Goal: Task Accomplishment & Management: Manage account settings

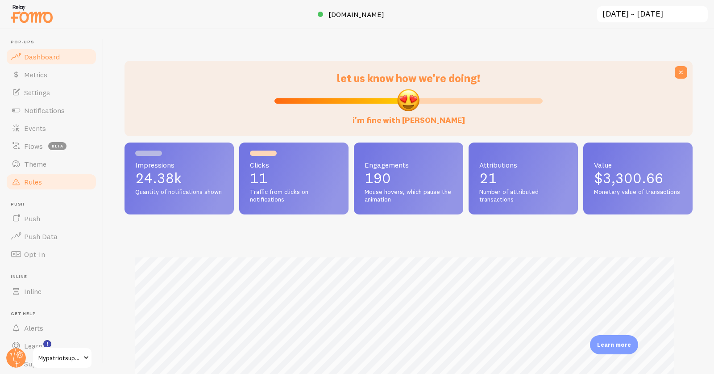
scroll to position [30, 0]
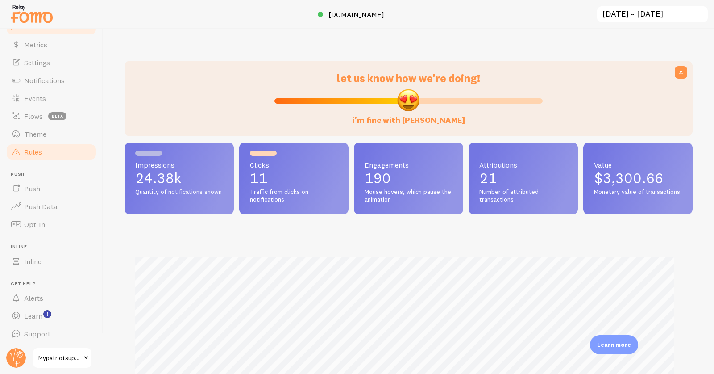
click at [37, 145] on link "Rules" at bounding box center [51, 152] width 92 height 18
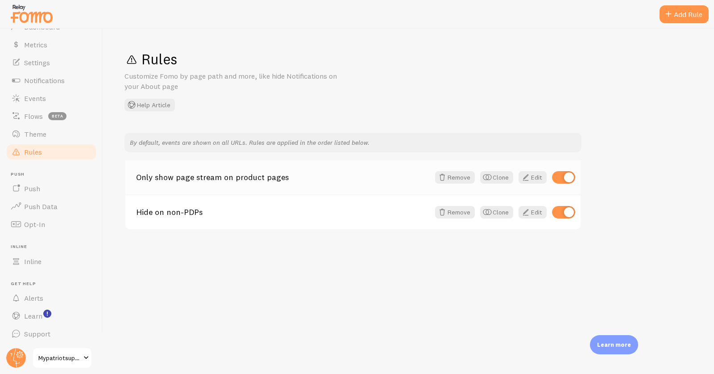
click at [240, 174] on link "Only show page stream on product pages" at bounding box center [283, 177] width 294 height 8
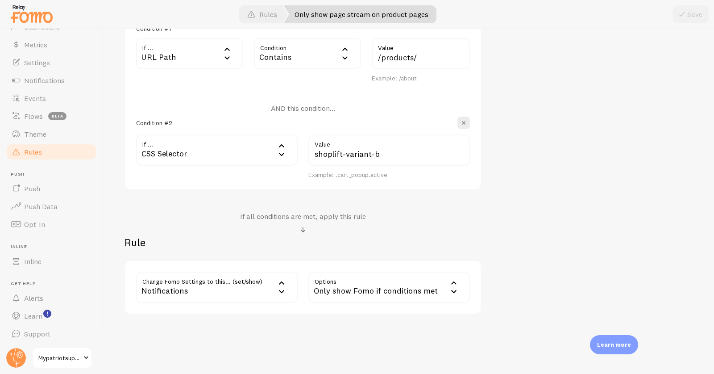
scroll to position [300, 0]
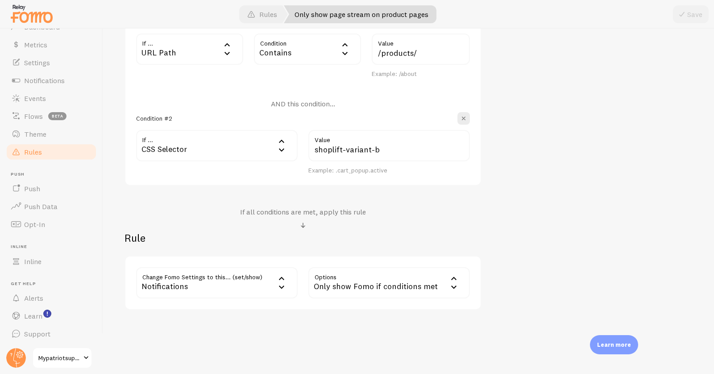
click at [19, 143] on link "Rules" at bounding box center [51, 152] width 92 height 18
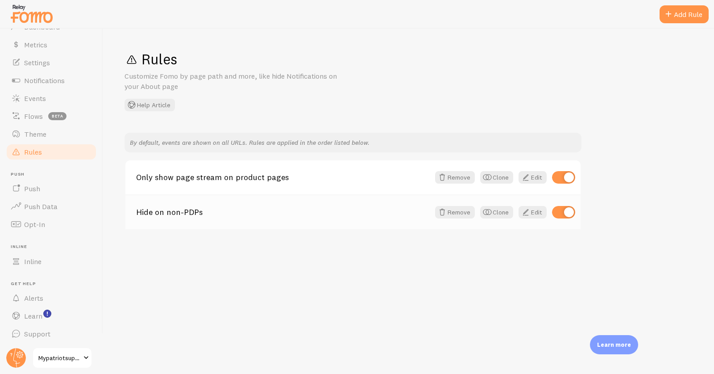
click at [183, 210] on link "Hide on non-PDPs" at bounding box center [283, 212] width 294 height 8
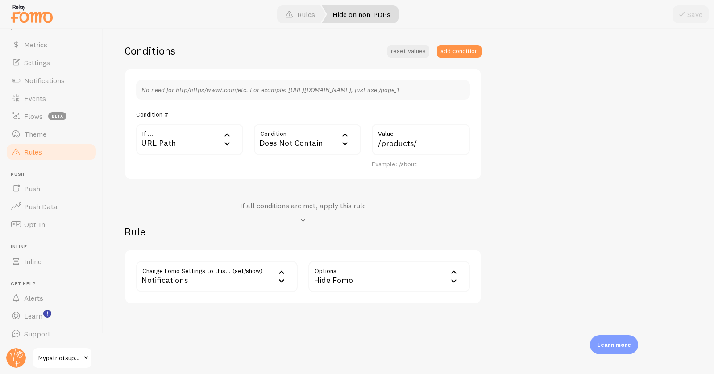
scroll to position [216, 0]
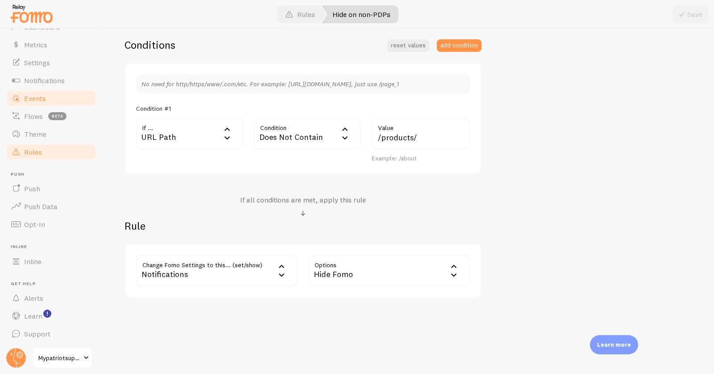
click at [46, 99] on link "Events" at bounding box center [51, 98] width 92 height 18
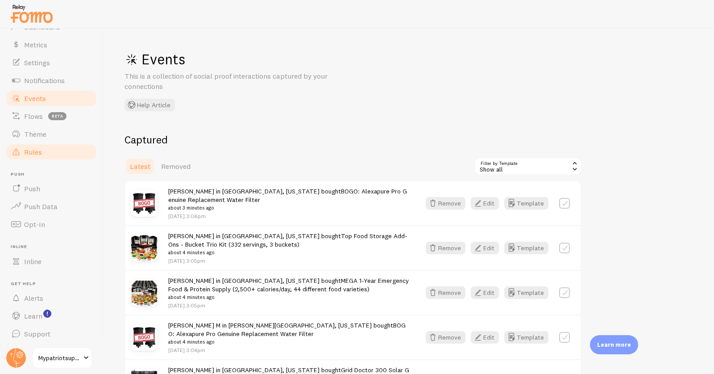
click at [45, 150] on link "Rules" at bounding box center [51, 152] width 92 height 18
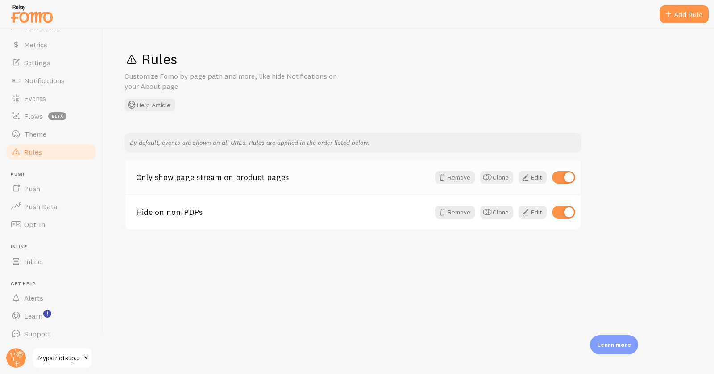
click at [207, 178] on link "Only show page stream on product pages" at bounding box center [283, 177] width 294 height 8
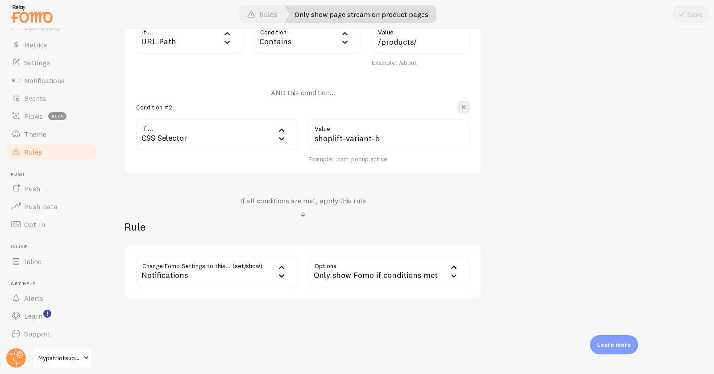
scroll to position [312, 0]
click at [33, 101] on span "Events" at bounding box center [35, 98] width 22 height 9
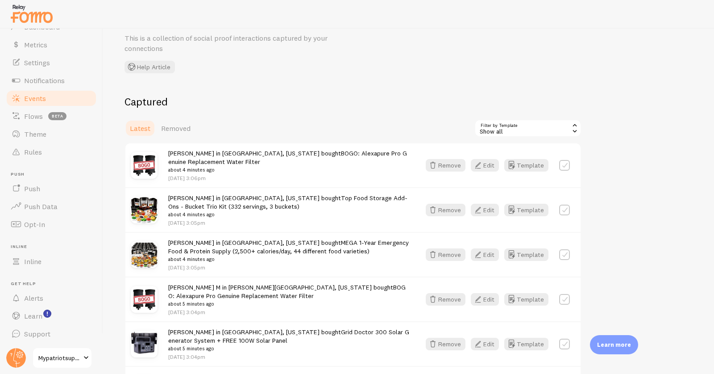
scroll to position [38, 0]
click at [52, 73] on link "Notifications" at bounding box center [51, 80] width 92 height 18
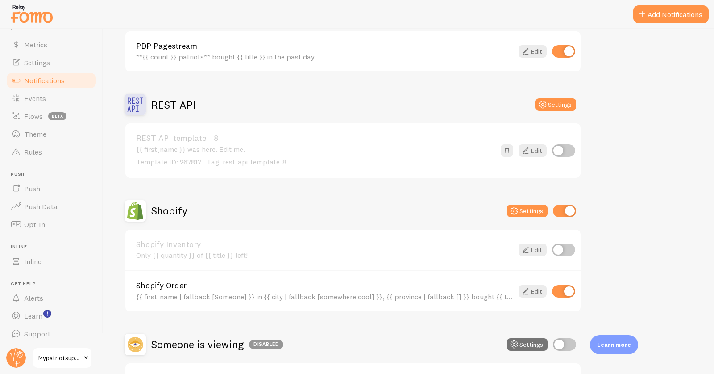
scroll to position [289, 0]
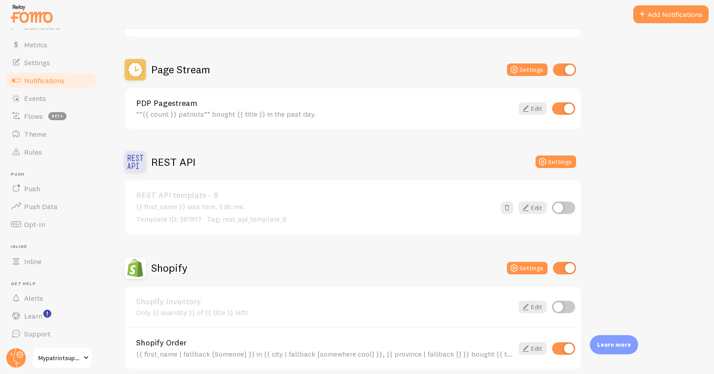
click at [196, 62] on h2 "Page Stream" at bounding box center [180, 69] width 59 height 14
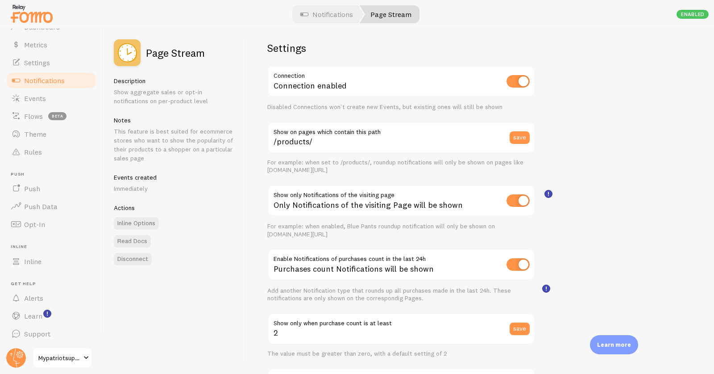
scroll to position [17, 0]
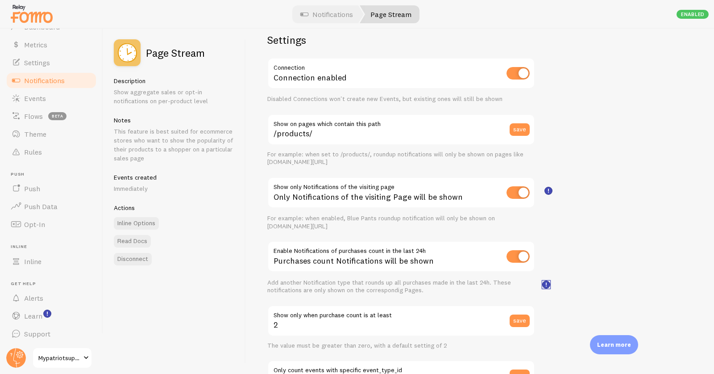
click at [545, 284] on rect at bounding box center [547, 285] width 8 height 8
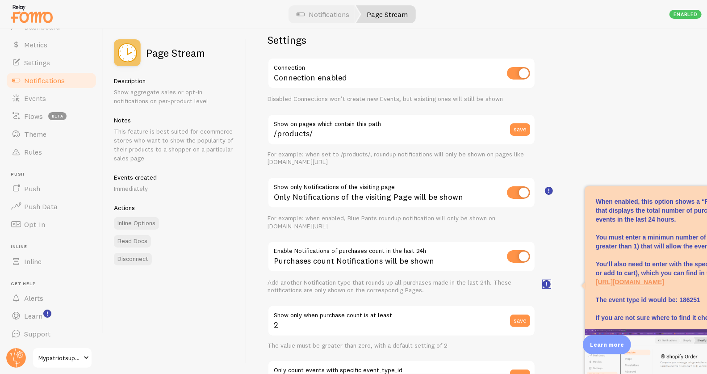
click at [545, 283] on rect at bounding box center [547, 284] width 8 height 8
click at [548, 191] on rect "<h3>Show Only Notifications of the Visiting Page?<br></h3><p>When enabled, only…" at bounding box center [549, 191] width 8 height 8
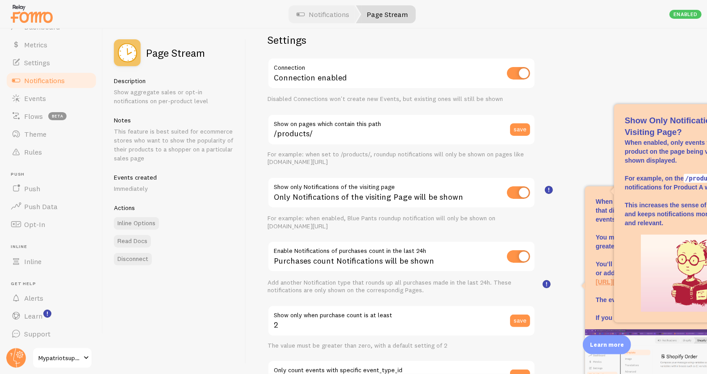
click at [551, 142] on div "Settings Connection Connection enabled Disabled Connections won't create new Ev…" at bounding box center [476, 201] width 461 height 345
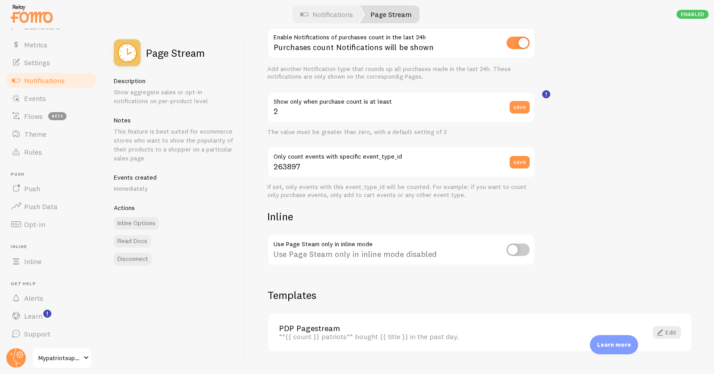
scroll to position [0, 0]
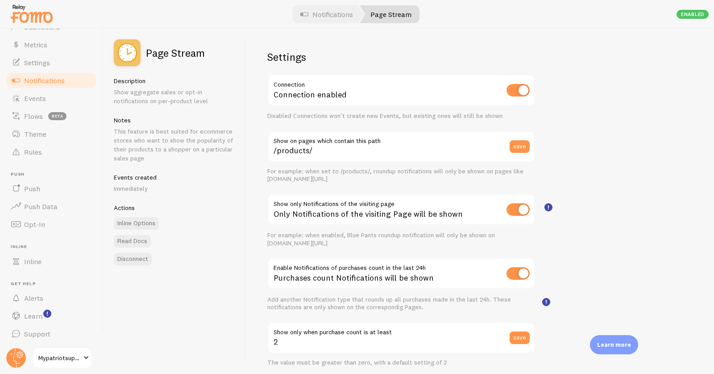
click at [516, 206] on input "checkbox" at bounding box center [518, 209] width 23 height 12
checkbox input "false"
click at [517, 209] on input "checkbox" at bounding box center [518, 209] width 23 height 12
checkbox input "true"
click at [11, 351] on circle at bounding box center [16, 358] width 20 height 20
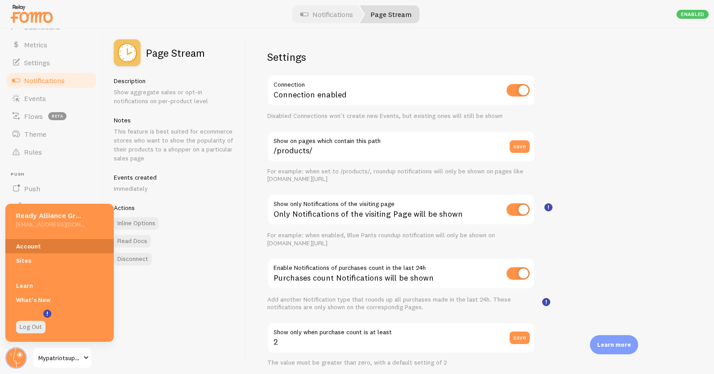
click at [50, 251] on link "Account" at bounding box center [59, 246] width 108 height 14
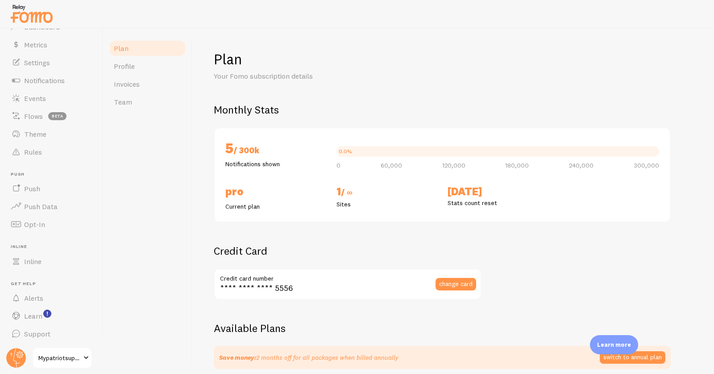
checkbox input "true"
click at [129, 102] on span "Team" at bounding box center [123, 101] width 18 height 9
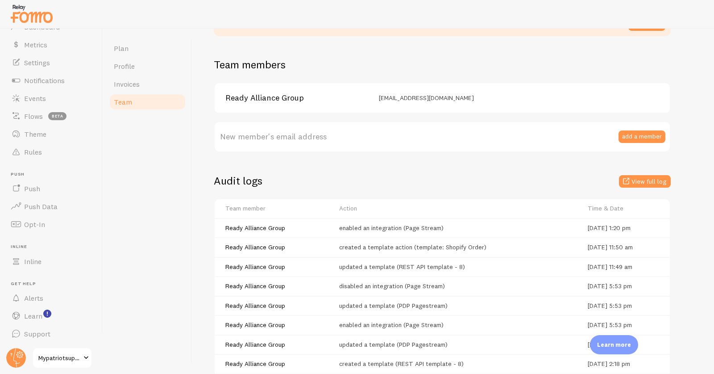
scroll to position [91, 0]
click at [641, 177] on button "View full log" at bounding box center [645, 180] width 52 height 12
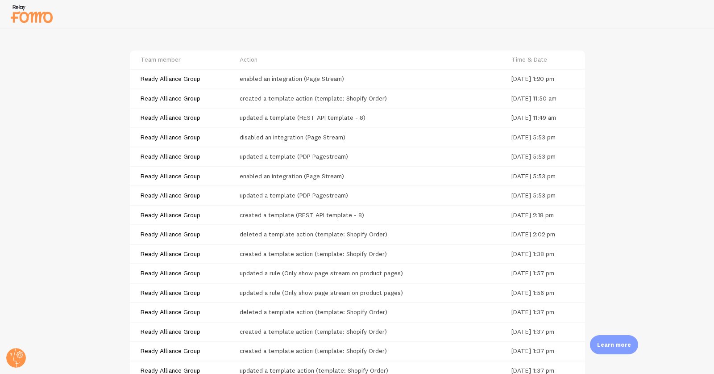
scroll to position [75, 0]
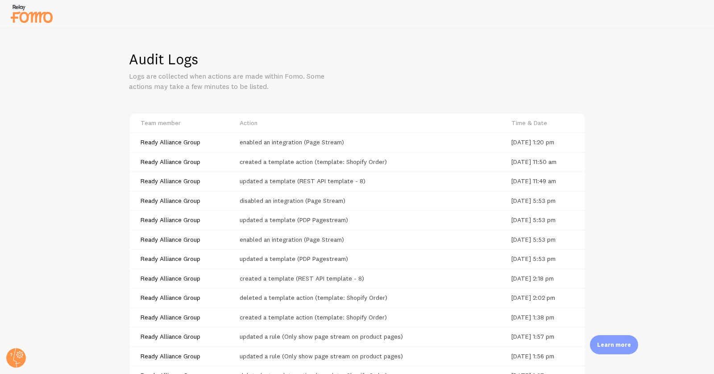
click at [38, 11] on img at bounding box center [31, 13] width 45 height 23
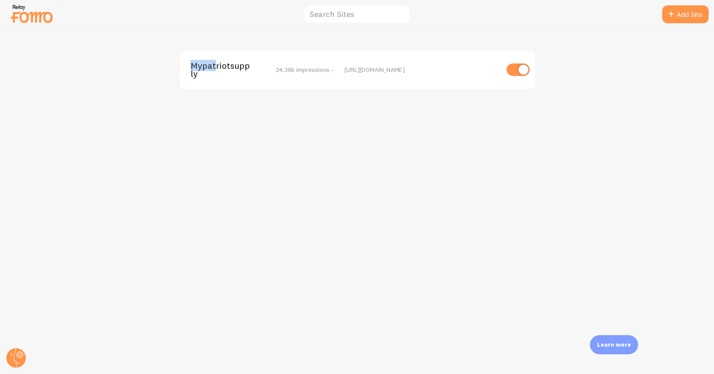
click at [214, 62] on span "Mypatriotsupply" at bounding box center [227, 70] width 72 height 17
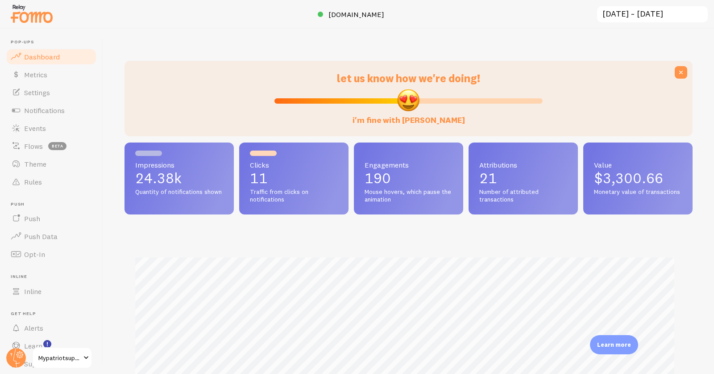
scroll to position [234, 560]
click at [51, 107] on span "Notifications" at bounding box center [44, 110] width 41 height 9
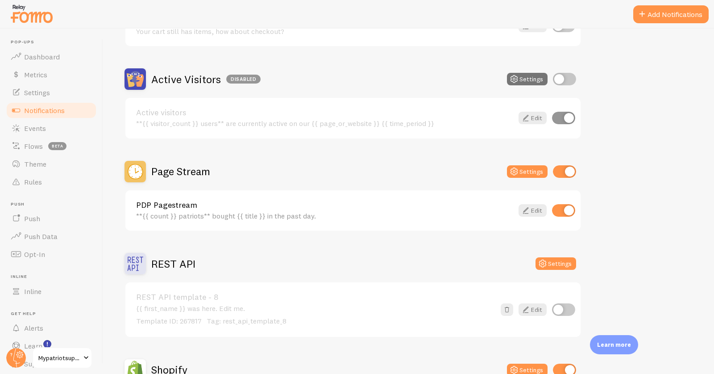
scroll to position [188, 0]
click at [193, 160] on div "Page Stream" at bounding box center [168, 170] width 86 height 21
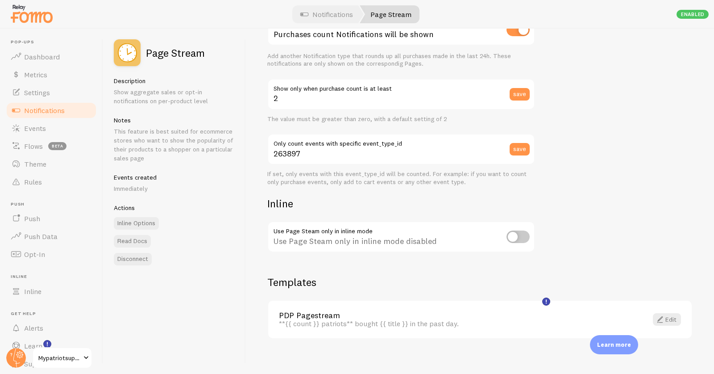
scroll to position [247, 0]
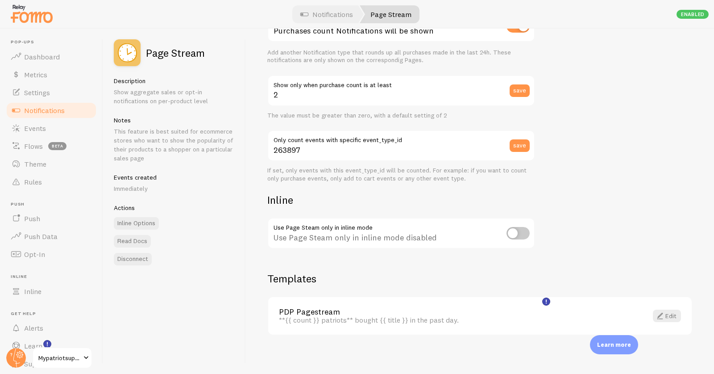
click at [322, 308] on link "PDP Pagestream" at bounding box center [458, 312] width 358 height 8
